Goal: Transaction & Acquisition: Purchase product/service

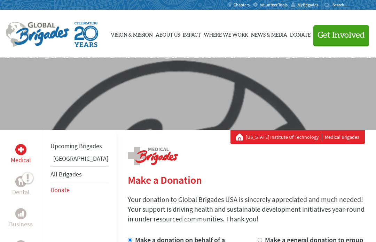
click at [306, 8] on div "MyBrigades" at bounding box center [306, 5] width 31 height 10
click at [310, 7] on span "MyBrigades" at bounding box center [308, 5] width 21 height 6
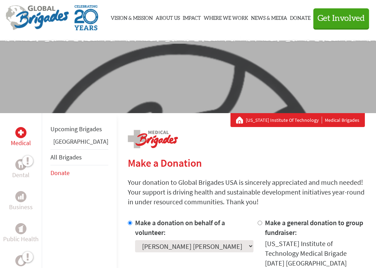
scroll to position [17, 0]
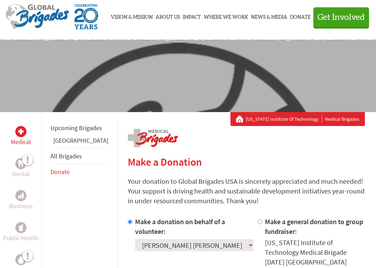
click at [65, 145] on link "[GEOGRAPHIC_DATA]" at bounding box center [80, 141] width 55 height 8
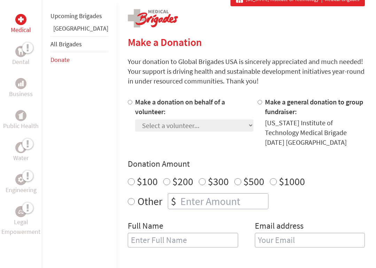
scroll to position [138, 0]
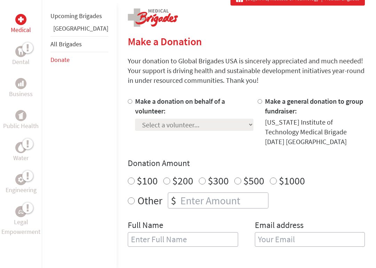
click at [128, 100] on input "Make a donation on behalf of a volunteer:" at bounding box center [130, 101] width 5 height 5
radio input "true"
click at [171, 128] on select "Select a volunteer... Alexandra Yuan Aliana Dandawala Behrooz Torkian Brooklyn …" at bounding box center [194, 125] width 118 height 12
select select "F97B61B5-423F-11F0-B8AC-42010A400003"
click at [179, 193] on input "number" at bounding box center [223, 200] width 89 height 15
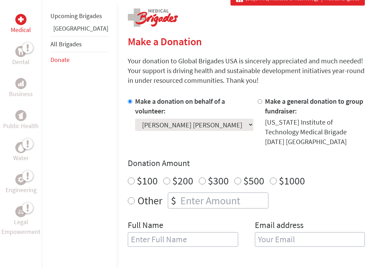
radio input "true"
type input "1"
click at [163, 178] on input "$200" at bounding box center [166, 181] width 7 height 7
radio input "true"
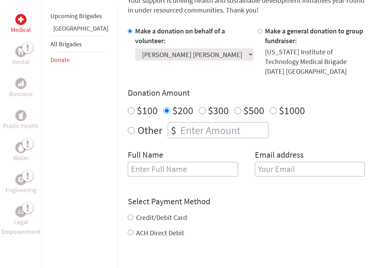
scroll to position [215, 0]
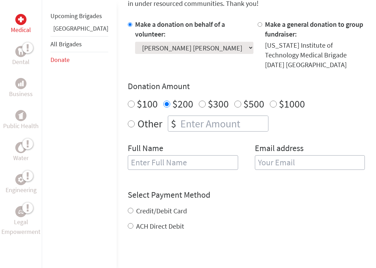
click at [184, 156] on input "text" at bounding box center [183, 162] width 110 height 15
type input "[PERSON_NAME]"
click at [278, 157] on input "email" at bounding box center [310, 162] width 110 height 15
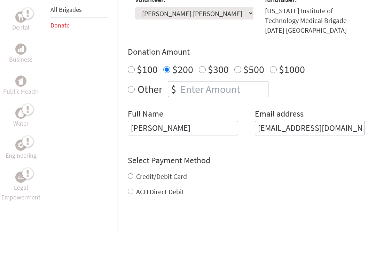
type input "jubal_gatwood@hotmail.com"
click at [128, 185] on form "Make a donation on behalf of a volunteer: Select a volunteer... Alexandra Yuan …" at bounding box center [246, 168] width 237 height 296
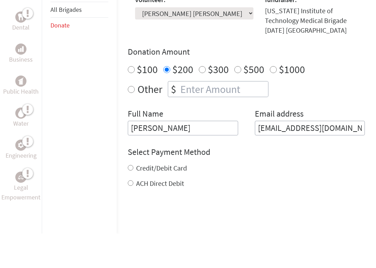
scroll to position [250, 0]
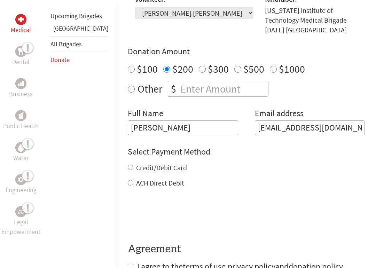
click at [128, 180] on input "ACH Direct Debit" at bounding box center [131, 183] width 6 height 6
radio input "true"
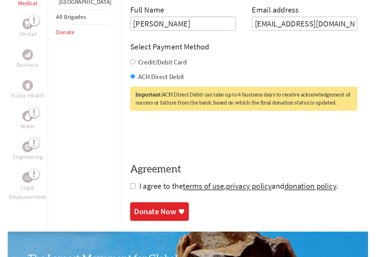
scroll to position [362, 0]
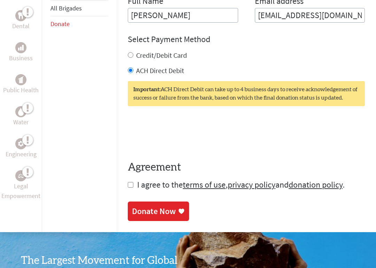
click at [128, 183] on input "checkbox" at bounding box center [131, 186] width 6 height 6
checkbox input "true"
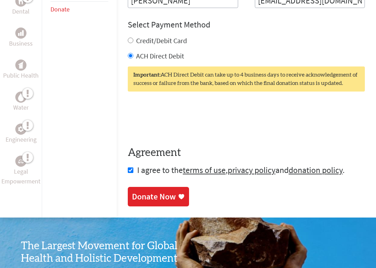
scroll to position [377, 0]
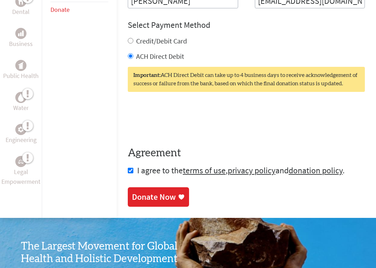
click at [139, 192] on div "Donate Now" at bounding box center [154, 197] width 44 height 11
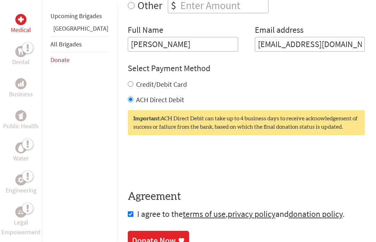
scroll to position [332, 0]
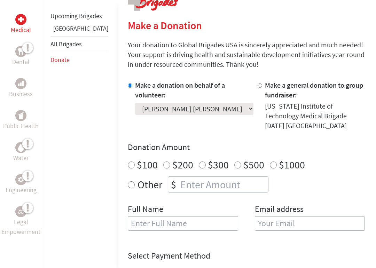
scroll to position [154, 0]
click at [163, 162] on input "$200" at bounding box center [166, 165] width 7 height 7
radio input "true"
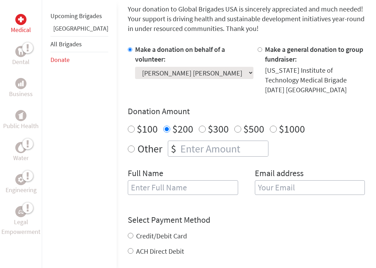
click at [188, 184] on input "text" at bounding box center [183, 188] width 110 height 15
type input "[PERSON_NAME]"
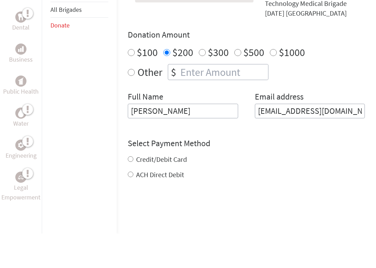
scroll to position [238, 0]
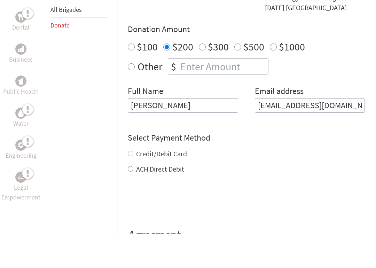
type input "[EMAIL_ADDRESS][DOMAIN_NAME]"
click at [128, 161] on form "Make a donation on behalf of a volunteer: Select a volunteer... [PERSON_NAME] […" at bounding box center [246, 145] width 237 height 296
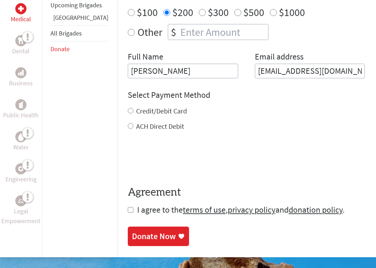
scroll to position [307, 0]
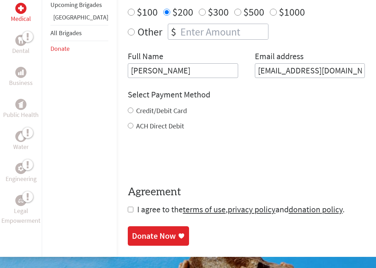
click at [128, 197] on form "Make a donation on behalf of a volunteer: Select a volunteer... Alexandra Yuan …" at bounding box center [246, 72] width 237 height 288
click at [128, 207] on input "checkbox" at bounding box center [131, 210] width 6 height 6
checkbox input "true"
click at [140, 231] on div "Donate Now" at bounding box center [154, 236] width 44 height 11
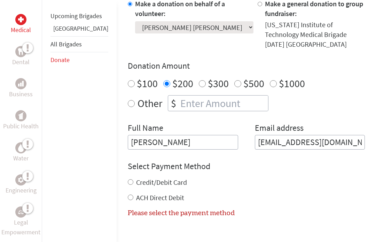
scroll to position [235, 0]
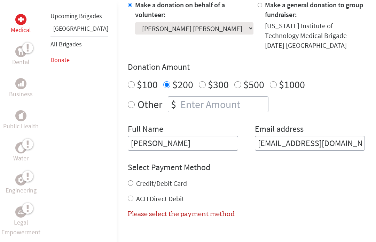
click at [128, 195] on input "ACH Direct Debit" at bounding box center [131, 198] width 6 height 6
radio input "true"
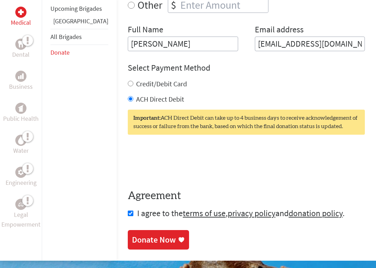
scroll to position [334, 0]
click at [144, 234] on div "Donate Now" at bounding box center [154, 239] width 44 height 11
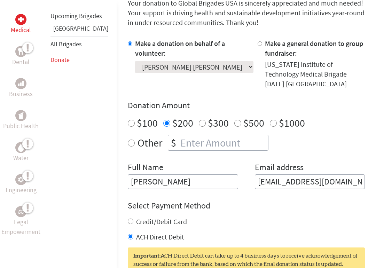
scroll to position [245, 0]
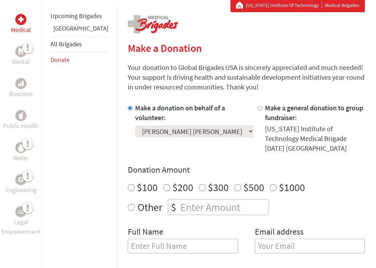
scroll to position [137, 0]
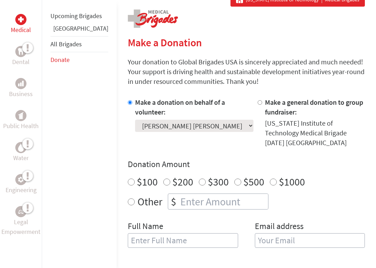
click at [163, 179] on input "$200" at bounding box center [166, 182] width 7 height 7
radio input "true"
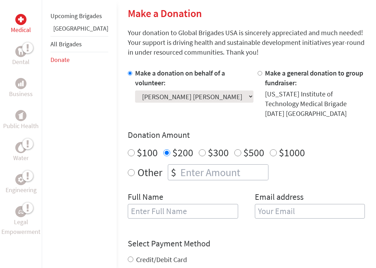
click at [189, 204] on input "text" at bounding box center [183, 211] width 110 height 15
type input "[PERSON_NAME]"
type input "[EMAIL_ADDRESS][DOMAIN_NAME]"
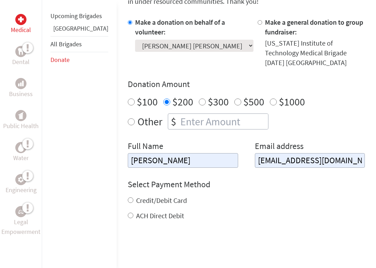
scroll to position [219, 0]
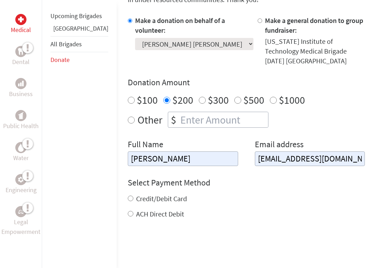
click at [128, 196] on input "Credit/Debit Card" at bounding box center [131, 199] width 6 height 6
radio input "true"
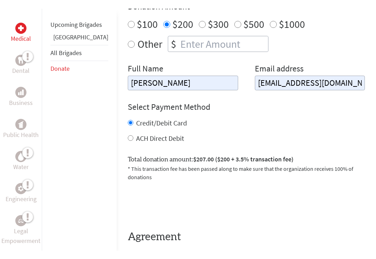
scroll to position [304, 0]
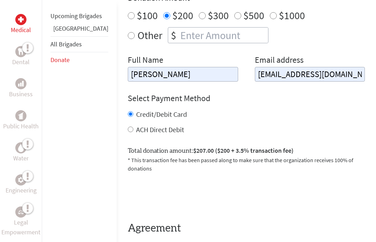
click at [128, 241] on input "checkbox" at bounding box center [131, 246] width 6 height 6
checkbox input "true"
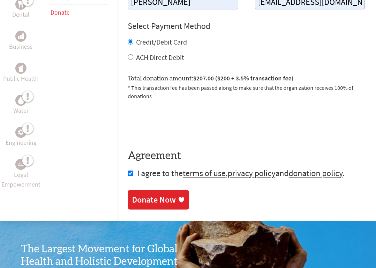
scroll to position [385, 0]
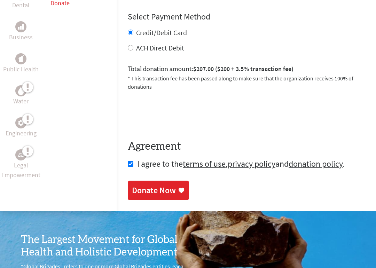
click at [143, 185] on div "Donate Now" at bounding box center [154, 190] width 44 height 11
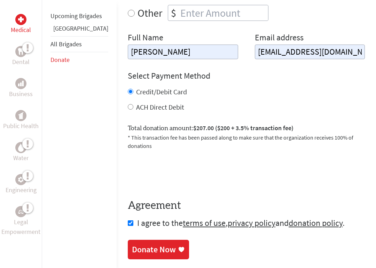
scroll to position [326, 0]
click at [133, 241] on div "Donate Now" at bounding box center [154, 249] width 44 height 11
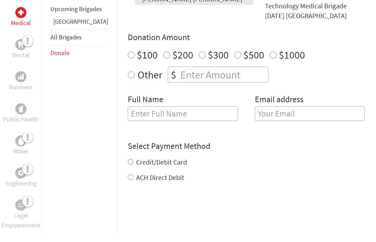
scroll to position [264, 0]
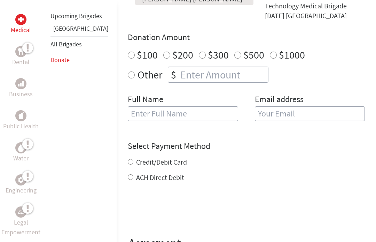
click at [163, 52] on input "$200" at bounding box center [166, 55] width 7 height 7
radio input "true"
click at [141, 108] on input "text" at bounding box center [183, 113] width 110 height 15
type input "[PERSON_NAME]"
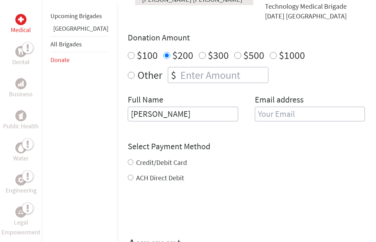
type input "[EMAIL_ADDRESS][DOMAIN_NAME]"
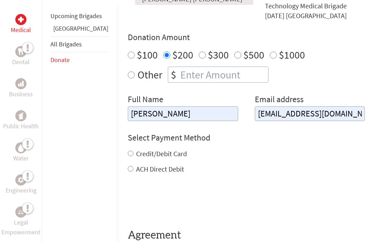
click at [128, 151] on input "Credit/Debit Card" at bounding box center [131, 154] width 6 height 6
radio input "true"
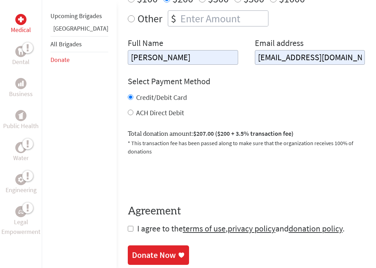
scroll to position [320, 0]
click at [128, 226] on input "checkbox" at bounding box center [131, 229] width 6 height 6
checkbox input "true"
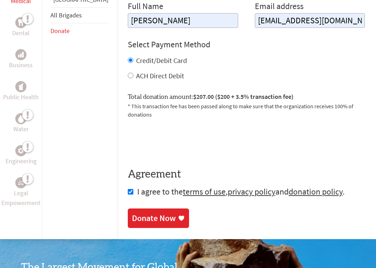
scroll to position [357, 0]
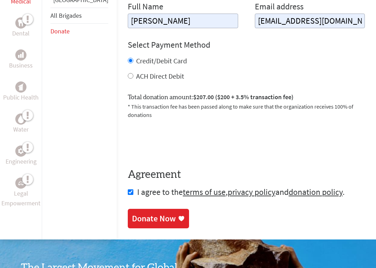
click at [132, 214] on div "Donate Now" at bounding box center [154, 219] width 44 height 11
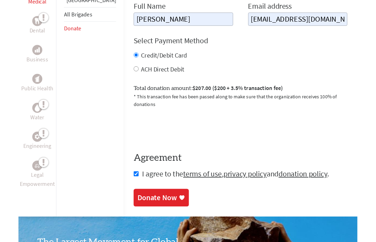
scroll to position [26, 0]
